Goal: Task Accomplishment & Management: Use online tool/utility

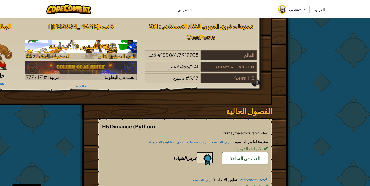
drag, startPoint x: 132, startPoint y: 30, endPoint x: 109, endPoint y: 52, distance: 32.1
click at [109, 52] on h3 "WD1 مستوى 10: نية أنيقة" at bounding box center [81, 47] width 112 height 12
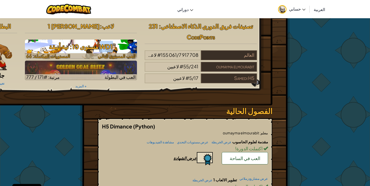
drag, startPoint x: 109, startPoint y: 52, endPoint x: 99, endPoint y: 46, distance: 11.4
click at [99, 46] on h3 "WD1 مستوى 10: نية أنيقة" at bounding box center [81, 47] width 112 height 12
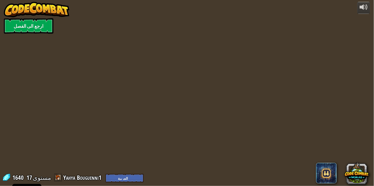
select select "ar"
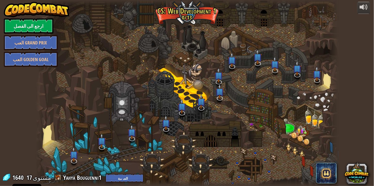
click at [248, 103] on div at bounding box center [187, 93] width 302 height 186
select select "ar"
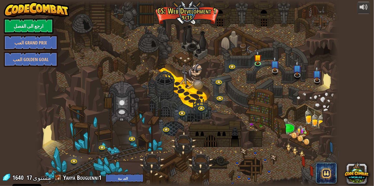
select select "ar"
click at [201, 84] on div at bounding box center [187, 93] width 302 height 186
select select "ar"
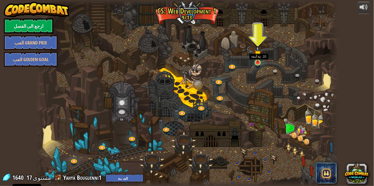
click at [258, 60] on img at bounding box center [258, 53] width 8 height 17
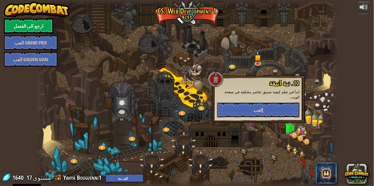
click at [261, 107] on span "إلعب" at bounding box center [258, 110] width 10 height 6
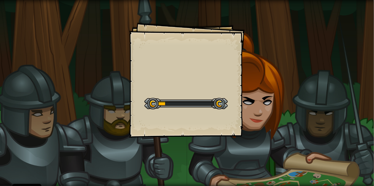
click at [140, 73] on div "Goals Start Level خطأ في تحميل من الخادم تحتاج إلى اشتراك لتلعب هذا المستوى. اش…" at bounding box center [187, 80] width 116 height 116
click at [124, 72] on div "Goals Start Level خطأ في تحميل من الخادم تحتاج إلى اشتراك لتلعب هذا المستوى. اش…" at bounding box center [187, 93] width 374 height 186
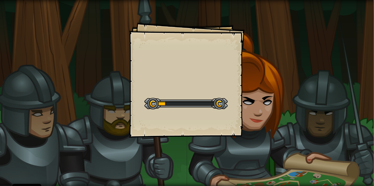
click at [124, 72] on div "Goals Start Level خطأ في تحميل من الخادم تحتاج إلى اشتراك لتلعب هذا المستوى. اش…" at bounding box center [187, 93] width 374 height 186
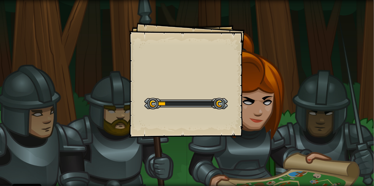
click at [124, 72] on div "Goals Start Level خطأ في تحميل من الخادم تحتاج إلى اشتراك لتلعب هذا المستوى. اش…" at bounding box center [187, 93] width 374 height 186
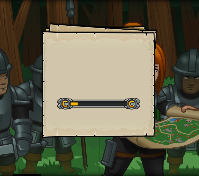
drag, startPoint x: 90, startPoint y: 95, endPoint x: 158, endPoint y: 45, distance: 84.1
click at [158, 45] on div "Goals Start Level خطأ في تحميل من الخادم تحتاج إلى اشتراك لتلعب هذا المستوى. اش…" at bounding box center [99, 88] width 199 height 176
click at [189, 24] on div "Goals Start Level خطأ في تحميل من الخادم تحتاج إلى اشتراك لتلعب هذا المستوى. اش…" at bounding box center [99, 88] width 199 height 176
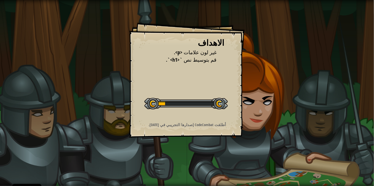
click at [213, 78] on div "الاهداف غير لون علامات <p>. قم بتوسيط نص `<h1>`. ابدأ المستوي خطأ في تحميل من ا…" at bounding box center [187, 80] width 116 height 116
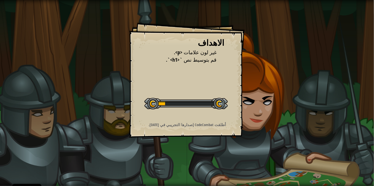
click at [213, 78] on div "الاهداف غير لون علامات <p>. قم بتوسيط نص `<h1>`. ابدأ المستوي خطأ في تحميل من ا…" at bounding box center [187, 80] width 116 height 116
click at [195, 101] on div at bounding box center [185, 104] width 83 height 12
click at [122, 86] on div "الاهداف غير لون علامات <p>. قم بتوسيط نص `<h1>`. ابدأ المستوي خطأ في تحميل من ا…" at bounding box center [187, 93] width 374 height 186
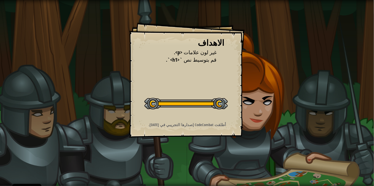
click at [122, 86] on div "الاهداف غير لون علامات <p>. قم بتوسيط نص `<h1>`. ابدأ المستوي خطأ في تحميل من ا…" at bounding box center [187, 93] width 374 height 186
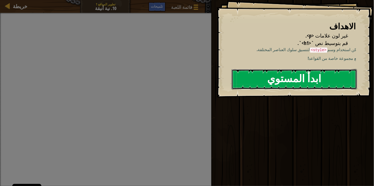
click at [291, 86] on button "ابدأ المستوي" at bounding box center [294, 79] width 125 height 20
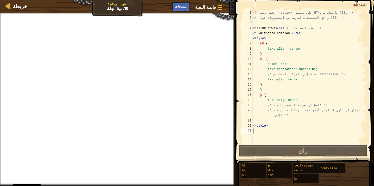
click at [276, 120] on div "<!-- يعمل وسم `<style>` على تصميم HTML باستخدام CSS. --> <!-- راجع التلميحات لم…" at bounding box center [309, 82] width 114 height 144
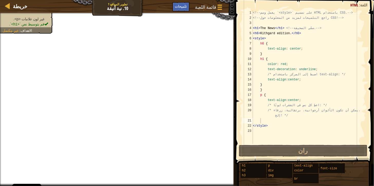
type textarea "/* يمكن أن تكون الألوان أرجوانية، برتقالية، زرقاء، إلخ! */"
click at [256, 116] on div "<!-- يعمل وسم `<style>` على تصميم HTML باستخدام CSS. --> <!-- راجع التلميحات لم…" at bounding box center [309, 82] width 114 height 144
click at [9, 6] on div at bounding box center [8, 6] width 6 height 6
select select "ar"
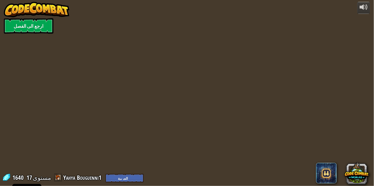
select select "ar"
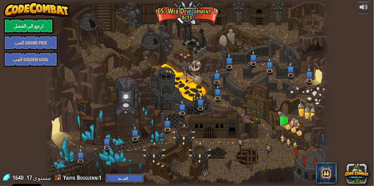
click at [115, 178] on select "English ([GEOGRAPHIC_DATA]) English ([GEOGRAPHIC_DATA]) 简体中文 繁體中文 русский españ…" at bounding box center [125, 178] width 38 height 8
select select "ar"
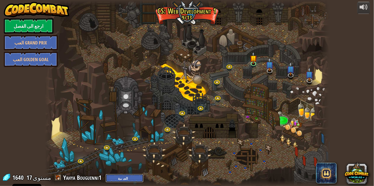
click at [117, 175] on select "English ([GEOGRAPHIC_DATA]) English ([GEOGRAPHIC_DATA]) 简体中文 繁體中文 русский españ…" at bounding box center [125, 178] width 38 height 8
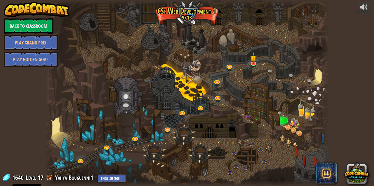
click at [249, 88] on div at bounding box center [187, 93] width 284 height 186
click at [252, 61] on img at bounding box center [253, 55] width 7 height 16
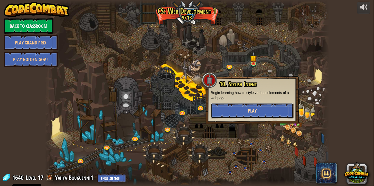
click at [254, 114] on button "Play" at bounding box center [252, 110] width 83 height 15
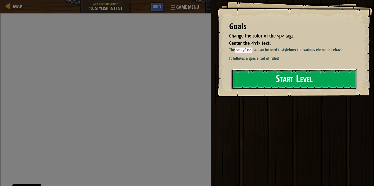
click at [291, 79] on button "Start Level" at bounding box center [294, 79] width 125 height 20
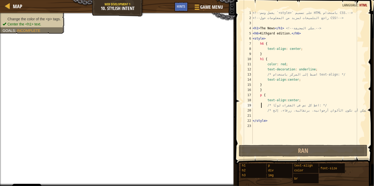
click at [261, 103] on div "<!-- يعمل وسم `<style>` على تصميم HTML باستخدام CSS. --> <!-- راجع التلميحات لم…" at bounding box center [309, 82] width 115 height 144
drag, startPoint x: 261, startPoint y: 103, endPoint x: 273, endPoint y: 104, distance: 12.3
click at [273, 104] on div "<!-- يعمل وسم `<style>` على تصميم HTML باستخدام CSS. --> <!-- راجع التلميحات لم…" at bounding box center [309, 82] width 115 height 144
click at [313, 88] on div "<!-- يعمل وسم `<style>` على تصميم HTML باستخدام CSS. --> <!-- راجع التلميحات لم…" at bounding box center [309, 82] width 115 height 144
type textarea "}"
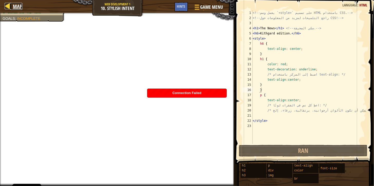
click at [7, 7] on div at bounding box center [8, 6] width 6 height 6
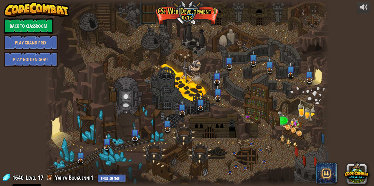
click at [179, 122] on div at bounding box center [187, 93] width 284 height 186
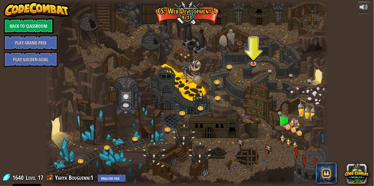
click at [271, 5] on div at bounding box center [187, 3] width 284 height 6
click at [253, 61] on img at bounding box center [253, 55] width 7 height 16
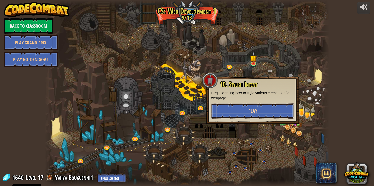
click at [254, 112] on span "Play" at bounding box center [252, 111] width 9 height 6
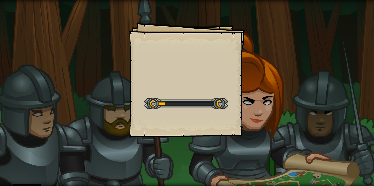
click at [205, 101] on div at bounding box center [185, 104] width 83 height 12
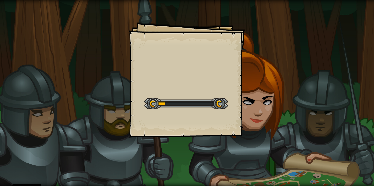
click at [205, 101] on div at bounding box center [185, 104] width 83 height 12
click at [194, 103] on div at bounding box center [185, 104] width 83 height 12
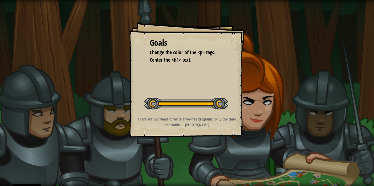
click at [194, 103] on div at bounding box center [185, 104] width 83 height 12
click at [195, 102] on div at bounding box center [185, 104] width 83 height 12
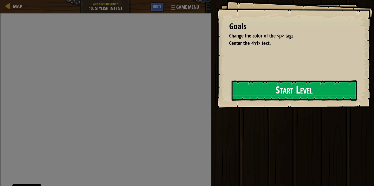
drag, startPoint x: 195, startPoint y: 102, endPoint x: 231, endPoint y: 99, distance: 36.5
click at [232, 99] on div "Start Level" at bounding box center [294, 90] width 125 height 21
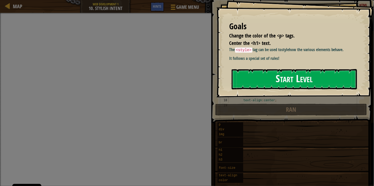
click at [329, 89] on button "Start Level" at bounding box center [294, 79] width 125 height 20
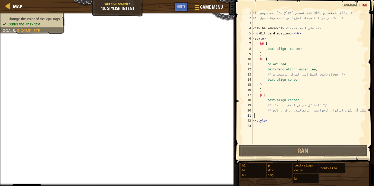
click at [255, 115] on div "<!-- يعمل وسم `<style>` على تصميم HTML باستخدام CSS. --> <!-- راجع التلميحات لم…" at bounding box center [309, 82] width 115 height 144
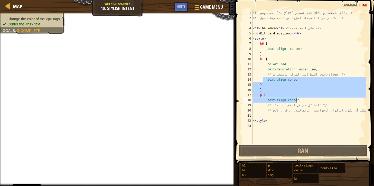
drag, startPoint x: 262, startPoint y: 78, endPoint x: 300, endPoint y: 100, distance: 44.0
click at [300, 100] on div "<!-- يعمل وسم `<style>` على تصميم HTML باستخدام CSS. --> <!-- راجع التلميحات لم…" at bounding box center [309, 82] width 115 height 144
click at [201, 6] on span "Game Menu" at bounding box center [212, 7] width 24 height 7
type textarea "text-align:center;"
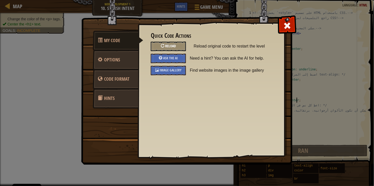
click at [173, 43] on div "Reload" at bounding box center [168, 47] width 35 height 10
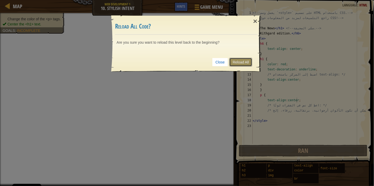
click at [243, 60] on link "Reload All" at bounding box center [240, 62] width 23 height 9
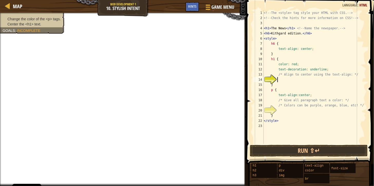
paste textarea "text-align:center;"
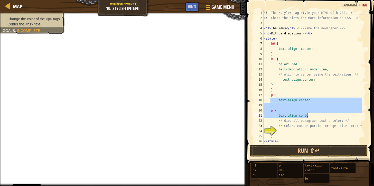
drag, startPoint x: 270, startPoint y: 101, endPoint x: 309, endPoint y: 115, distance: 41.3
click at [309, 115] on div "<!-- The <style> tag style your HTML with CSS. --> <!-- Check the hints for mor…" at bounding box center [312, 82] width 99 height 144
type textarea "p { text-align:center;"
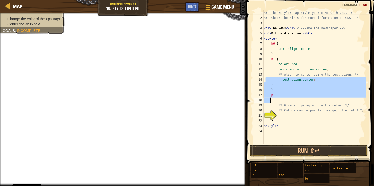
drag, startPoint x: 266, startPoint y: 80, endPoint x: 281, endPoint y: 100, distance: 25.2
click at [281, 100] on div "<!-- The <style> tag style your HTML with CSS. --> <!-- Check the hints for mor…" at bounding box center [314, 82] width 103 height 144
type textarea "p {"
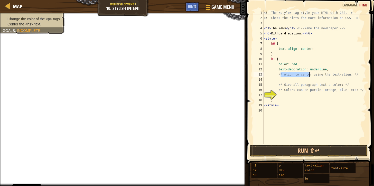
drag, startPoint x: 281, startPoint y: 73, endPoint x: 310, endPoint y: 72, distance: 28.8
click at [310, 72] on div "<!-- The <style> tag style your HTML with CSS. --> <!-- Check the hints for mor…" at bounding box center [314, 82] width 103 height 144
click at [270, 75] on div "<!-- The <style> tag style your HTML with CSS. --> <!-- Check the hints for mor…" at bounding box center [314, 82] width 103 height 144
drag, startPoint x: 281, startPoint y: 73, endPoint x: 344, endPoint y: 73, distance: 62.1
click at [344, 73] on div "<!-- The <style> tag style your HTML with CSS. --> <!-- Check the hints for mor…" at bounding box center [314, 82] width 103 height 144
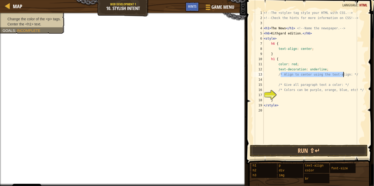
click at [271, 83] on div "<!-- The <style> tag style your HTML with CSS. --> <!-- Check the hints for mor…" at bounding box center [314, 82] width 103 height 144
type textarea "/* Give all paragraph text a color: */"
click at [273, 77] on div "<!-- The <style> tag style your HTML with CSS. --> <!-- Check the hints for mor…" at bounding box center [314, 82] width 103 height 144
paste textarea "Align to center using the text-align"
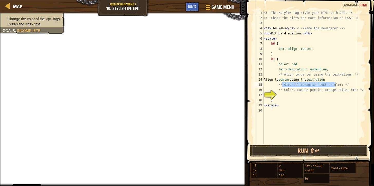
drag, startPoint x: 282, startPoint y: 84, endPoint x: 334, endPoint y: 84, distance: 51.6
click at [334, 84] on div "<!-- The <style> tag style your HTML with CSS. --> <!-- Check the hints for mor…" at bounding box center [314, 82] width 103 height 144
type textarea "/* Give all paragraph text a color: */"
click at [280, 94] on div "<!-- The <style> tag style your HTML with CSS. --> <!-- Check the hints for mor…" at bounding box center [314, 82] width 103 height 144
paste textarea "Give all paragraph text a color"
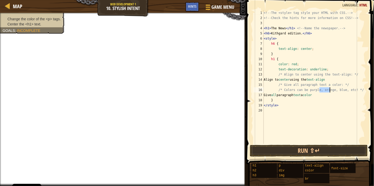
drag, startPoint x: 319, startPoint y: 88, endPoint x: 330, endPoint y: 89, distance: 11.4
click at [330, 89] on div "<!-- The <style> tag style your HTML with CSS. --> <!-- Check the hints for mor…" at bounding box center [314, 82] width 103 height 144
click at [332, 95] on div "<!-- The <style> tag style your HTML with CSS. --> <!-- Check the hints for mor…" at bounding box center [314, 82] width 103 height 144
paste textarea "orange"
click at [330, 94] on div "<!-- The <style> tag style your HTML with CSS. --> <!-- Check the hints for mor…" at bounding box center [314, 82] width 103 height 144
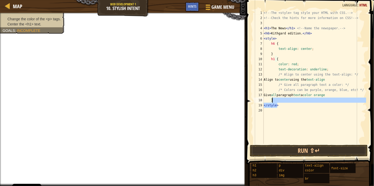
click at [343, 103] on div "<!-- The <style> tag style your HTML with CSS. --> <!-- Check the hints for mor…" at bounding box center [314, 82] width 103 height 144
type textarea "</style>"
click at [315, 110] on div "<!-- The <style> tag style your HTML with CSS. --> <!-- Check the hints for mor…" at bounding box center [314, 82] width 103 height 144
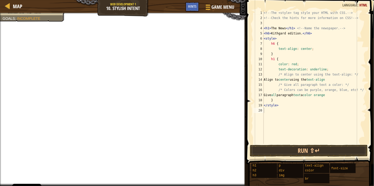
drag, startPoint x: 19, startPoint y: 29, endPoint x: 37, endPoint y: -2, distance: 35.9
click at [37, 0] on html "Cookie Policy CodeCombat uses a few essential and non-essential cookies. Privac…" at bounding box center [187, 0] width 374 height 0
type textarea "Align to center using the text-align"
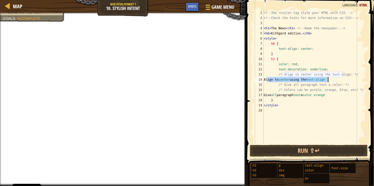
drag, startPoint x: 267, startPoint y: 79, endPoint x: 335, endPoint y: 80, distance: 68.6
click at [335, 80] on div "<!-- The <style> tag style your HTML with CSS. --> <!-- Check the hints for mor…" at bounding box center [314, 82] width 103 height 144
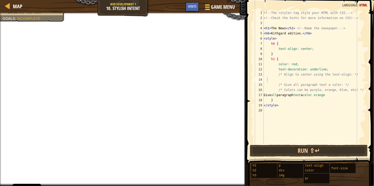
click at [208, 6] on div at bounding box center [207, 6] width 7 height 7
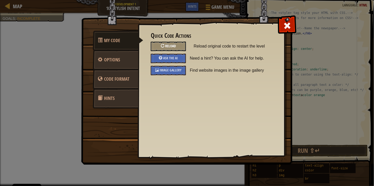
click at [177, 48] on div "Reload" at bounding box center [168, 47] width 35 height 10
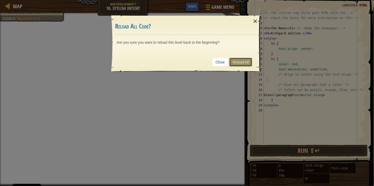
click at [237, 59] on link "Reload All" at bounding box center [240, 62] width 23 height 9
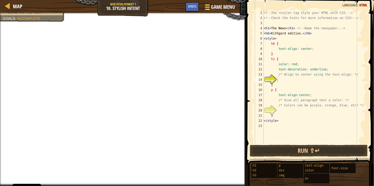
click at [207, 7] on span at bounding box center [207, 7] width 5 height 1
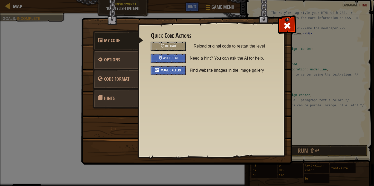
click at [173, 70] on span "Image Gallery" at bounding box center [170, 70] width 22 height 5
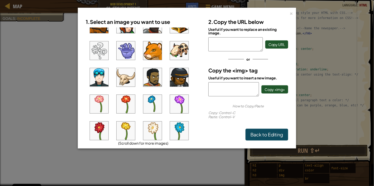
scroll to position [92, 0]
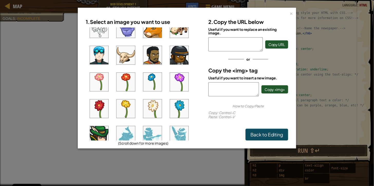
drag, startPoint x: 196, startPoint y: 66, endPoint x: 197, endPoint y: 60, distance: 6.2
click at [197, 60] on ul at bounding box center [143, 83] width 115 height 113
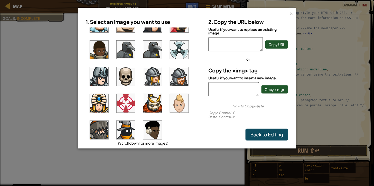
scroll to position [394, 0]
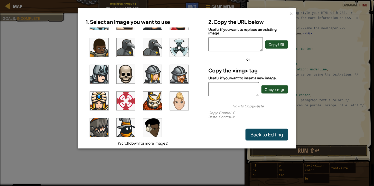
click at [155, 105] on img at bounding box center [152, 101] width 18 height 18
drag, startPoint x: 210, startPoint y: 82, endPoint x: 239, endPoint y: 100, distance: 34.0
click at [239, 100] on div "2. Copy the URL below Useful if you want to replace an existing image. [URL][DO…" at bounding box center [248, 78] width 88 height 125
type textarea "<"
click at [295, 14] on div "× 1. Select an image you want to use (Scroll down for more images) 2. Copy the …" at bounding box center [187, 78] width 218 height 141
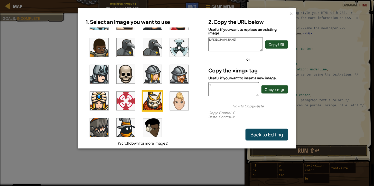
click at [286, 13] on div "1. Select an image you want to use (Scroll down for more images) 2. Copy the UR…" at bounding box center [187, 78] width 213 height 135
click at [292, 12] on div "×" at bounding box center [292, 12] width 4 height 5
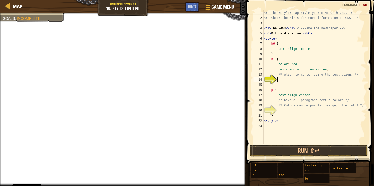
click at [281, 80] on div "<!-- The <style> tag style your HTML with CSS. --> <!-- Check the hints for mor…" at bounding box center [314, 82] width 103 height 144
click at [209, 12] on button "Game Menu" at bounding box center [219, 8] width 37 height 13
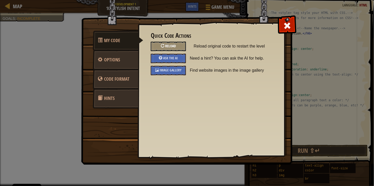
click at [177, 45] on div "Reload" at bounding box center [168, 47] width 35 height 10
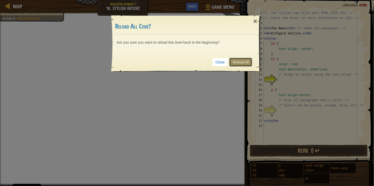
click at [241, 62] on link "Reload All" at bounding box center [240, 62] width 23 height 9
